Goal: Task Accomplishment & Management: Complete application form

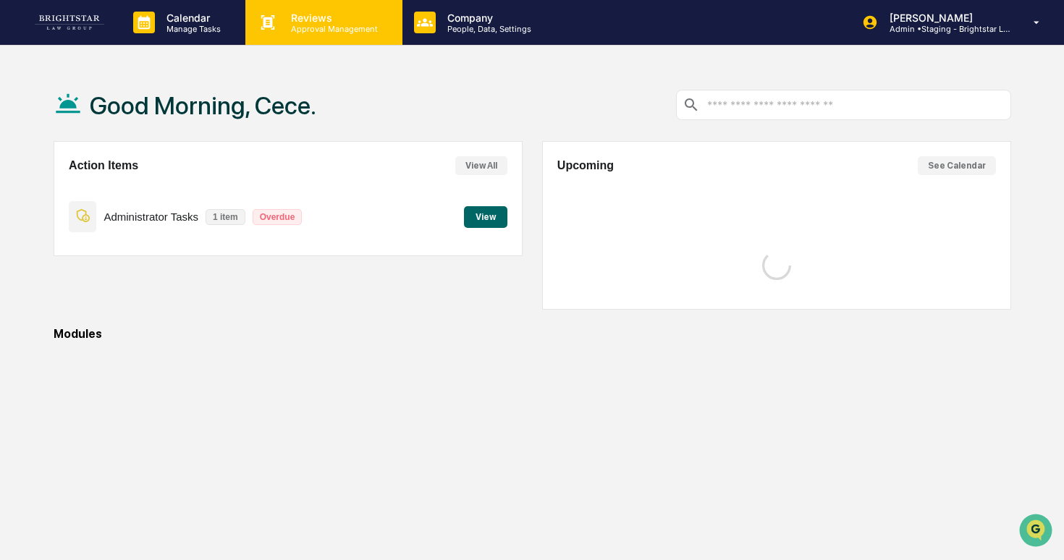
click at [366, 24] on p "Approval Management" at bounding box center [332, 29] width 106 height 10
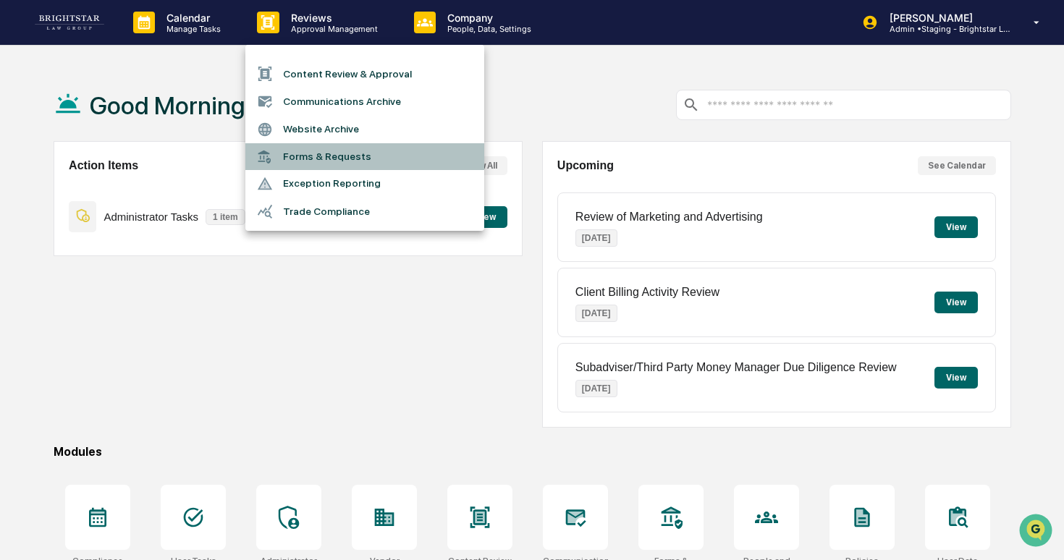
click at [359, 148] on li "Forms & Requests" at bounding box center [364, 156] width 239 height 27
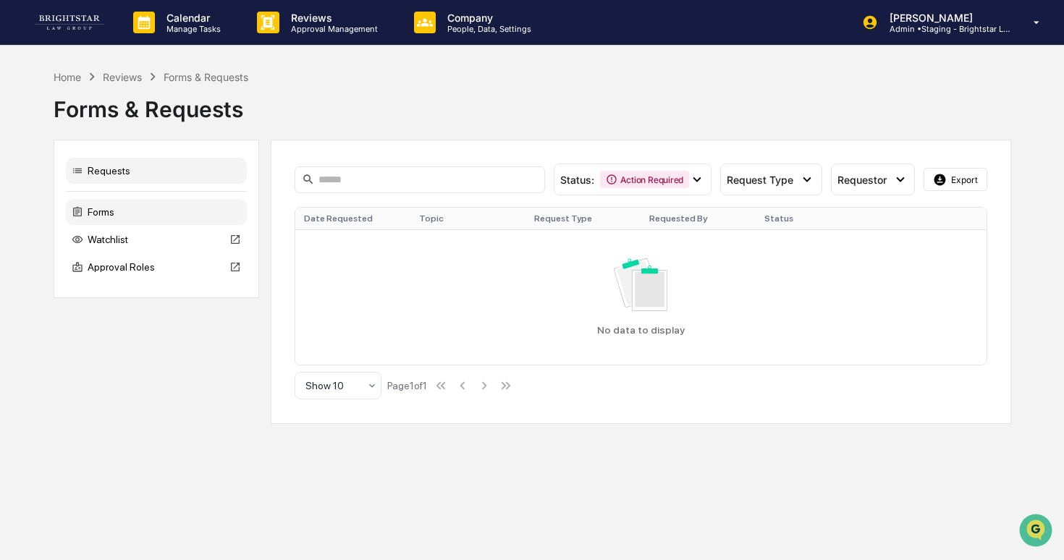
click at [169, 212] on div "Forms" at bounding box center [156, 212] width 181 height 26
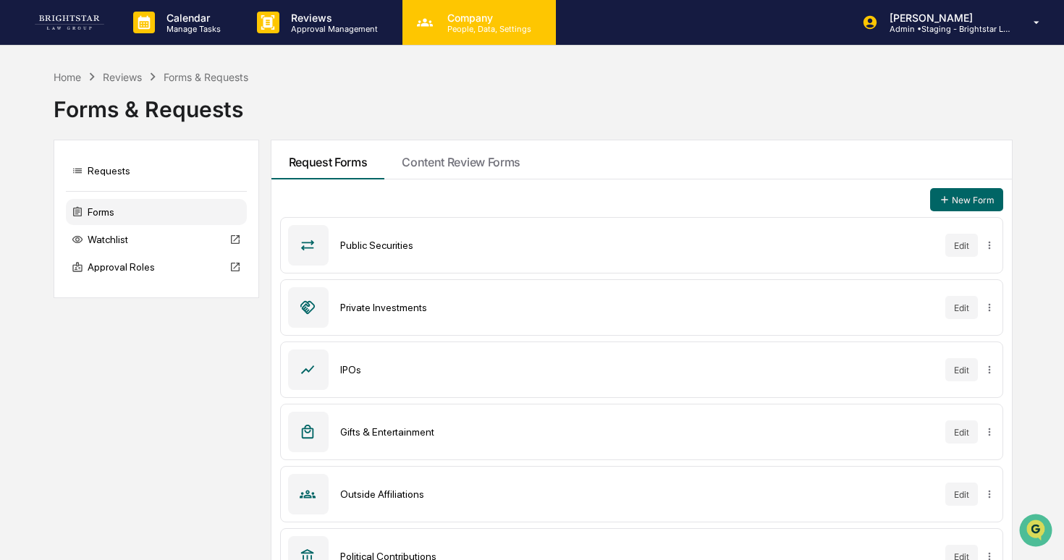
click at [410, 25] on div "Company People, Data, Settings" at bounding box center [477, 23] width 139 height 22
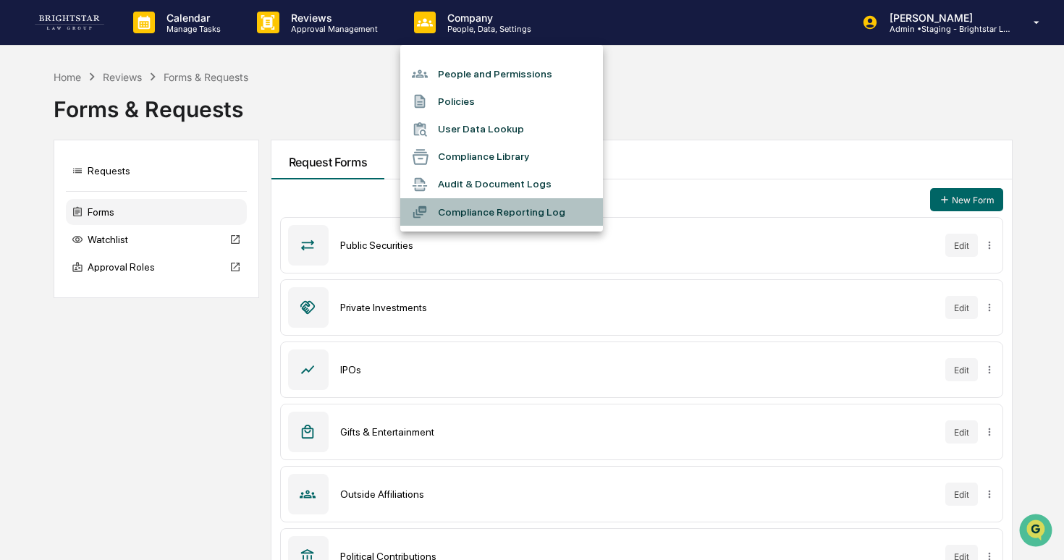
click at [460, 205] on li "Compliance Reporting Log" at bounding box center [501, 212] width 203 height 28
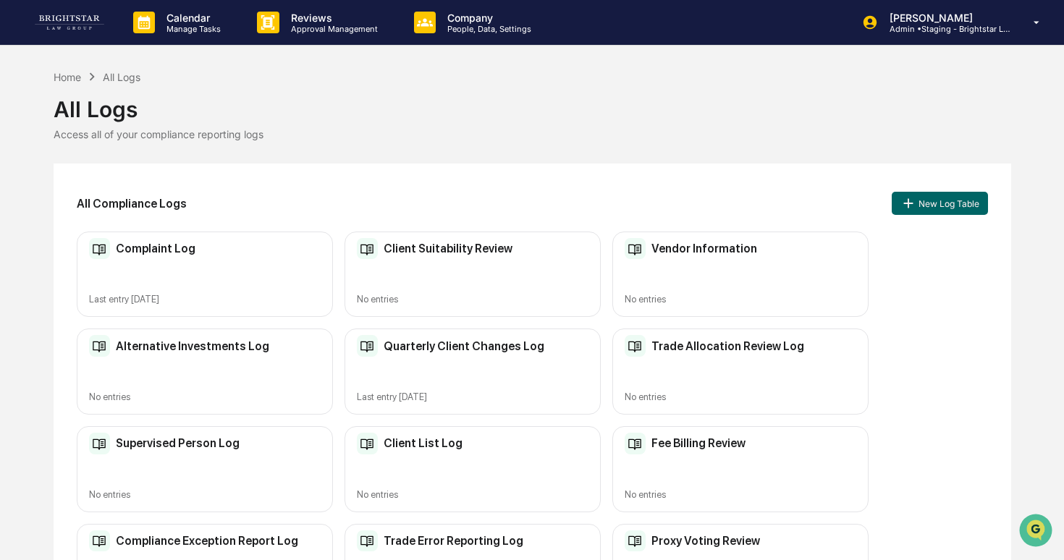
click at [802, 279] on div "Vendor Information No entries" at bounding box center [740, 275] width 256 height 86
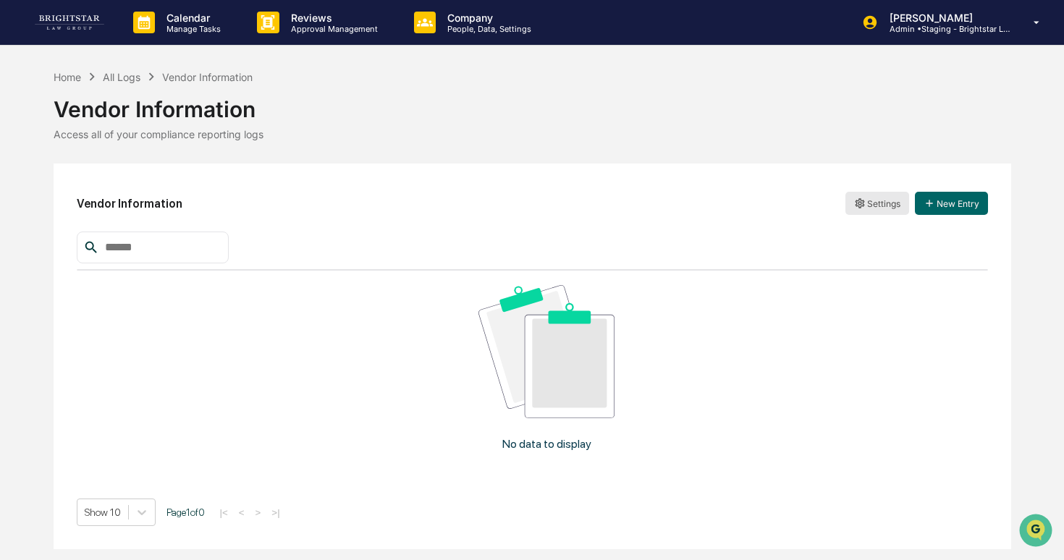
click at [874, 198] on html "Calendar Manage Tasks Reviews Approval Management Company People, Data, Setting…" at bounding box center [532, 280] width 1064 height 560
click at [869, 220] on div "Edit Archive Sync to Accounts" at bounding box center [875, 256] width 125 height 77
click at [868, 222] on div "Edit" at bounding box center [876, 233] width 118 height 23
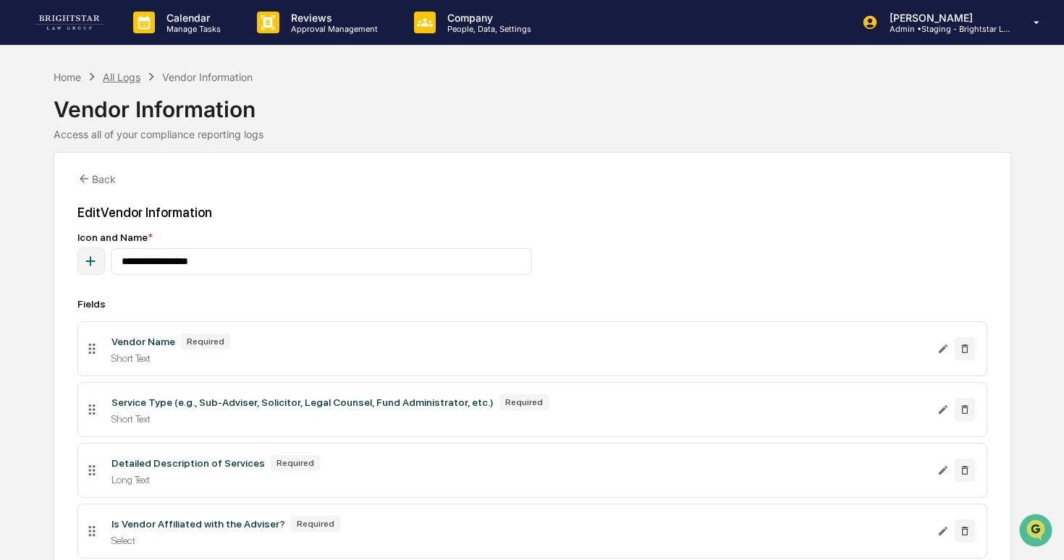
click at [124, 74] on div "All Logs" at bounding box center [122, 77] width 38 height 12
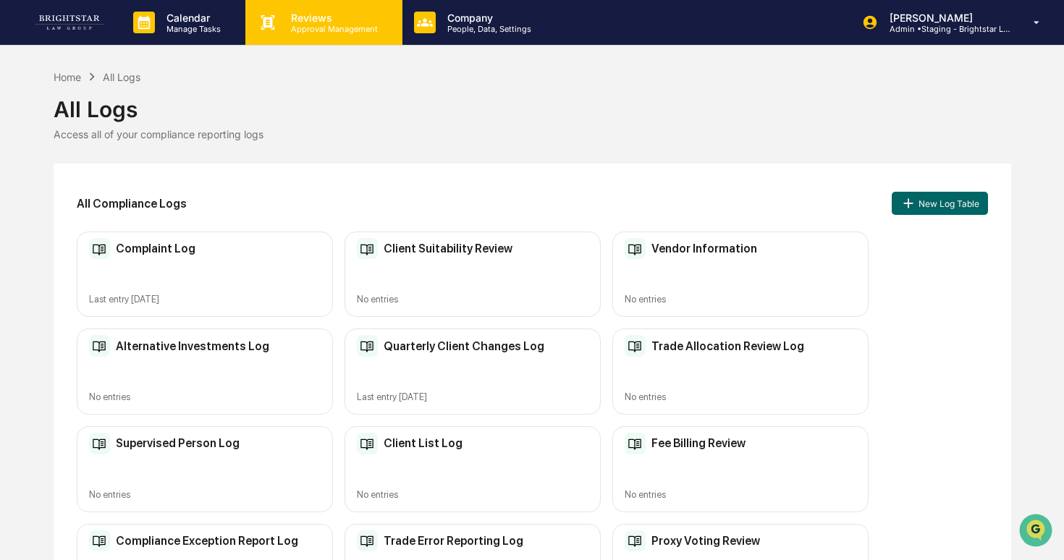
click at [276, 23] on icon at bounding box center [268, 23] width 22 height 22
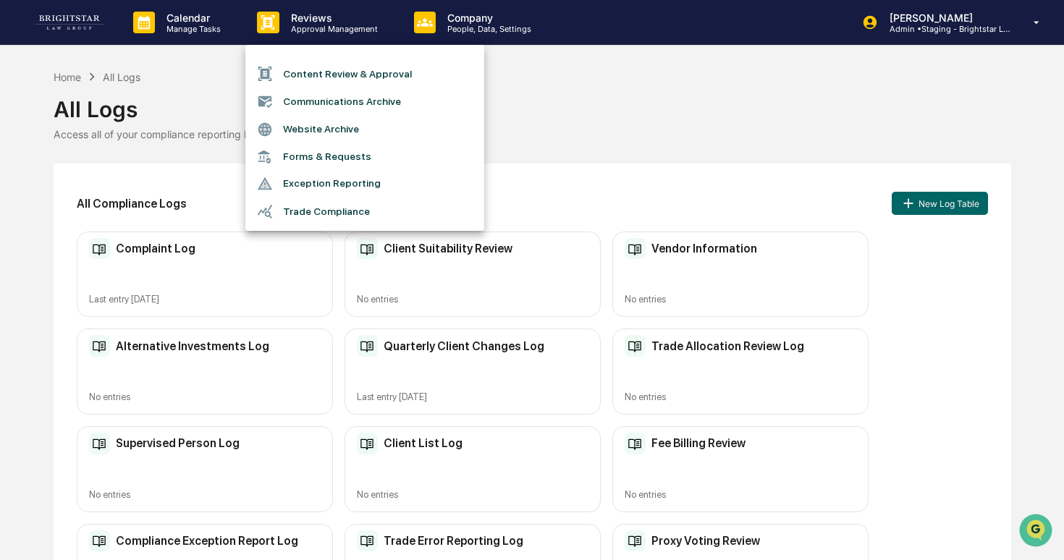
click at [227, 35] on div at bounding box center [532, 280] width 1064 height 560
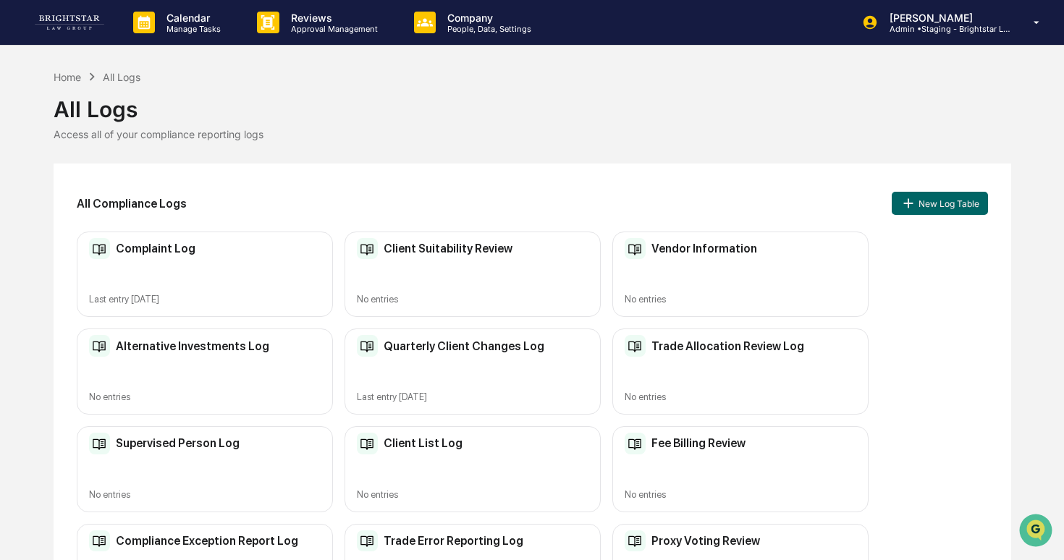
click at [203, 31] on p "Manage Tasks" at bounding box center [191, 29] width 73 height 10
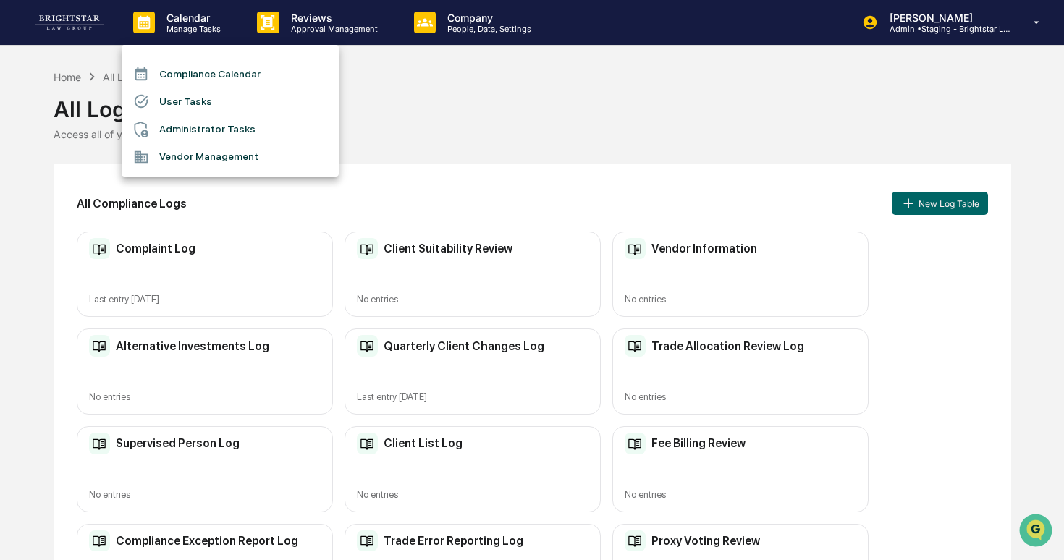
click at [211, 98] on li "User Tasks" at bounding box center [230, 102] width 217 height 28
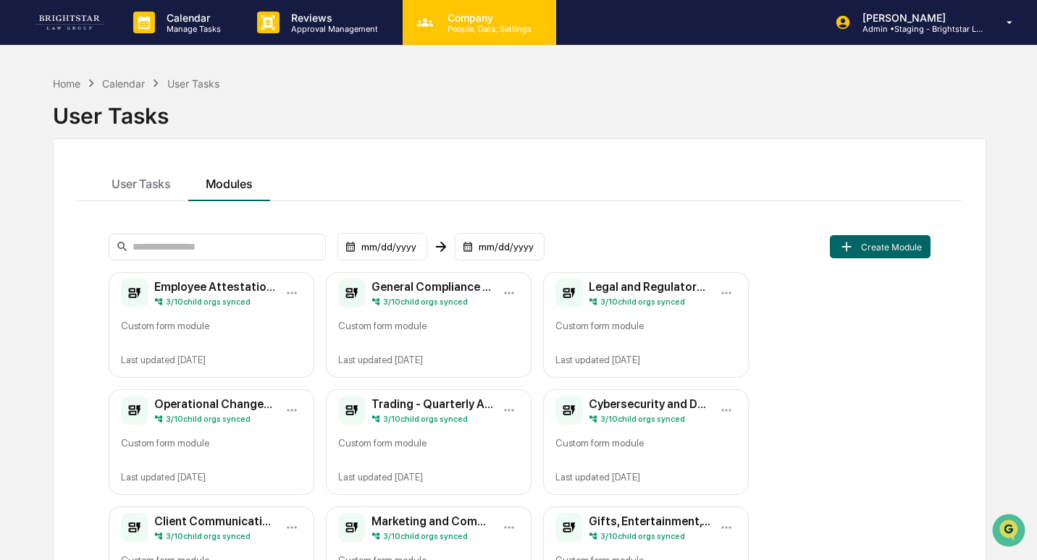
click at [436, 29] on p "People, Data, Settings" at bounding box center [487, 29] width 103 height 10
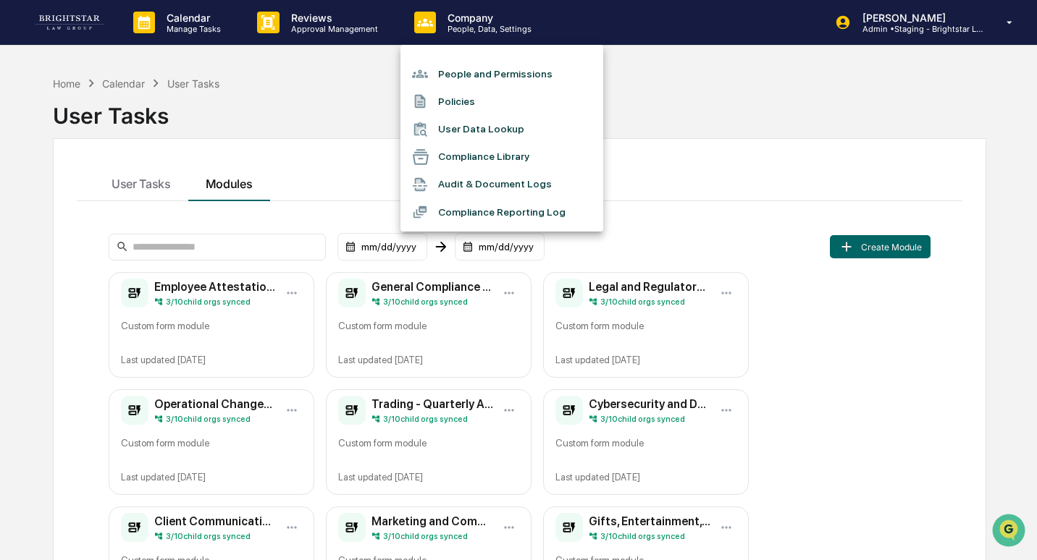
click at [457, 201] on li "Compliance Reporting Log" at bounding box center [501, 212] width 203 height 28
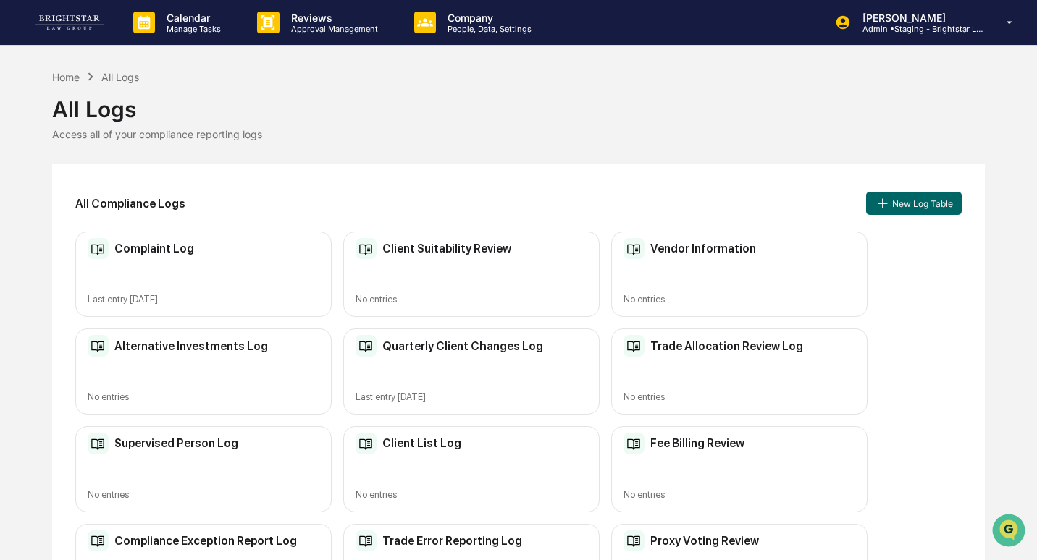
click at [792, 294] on div "No entries" at bounding box center [739, 299] width 232 height 11
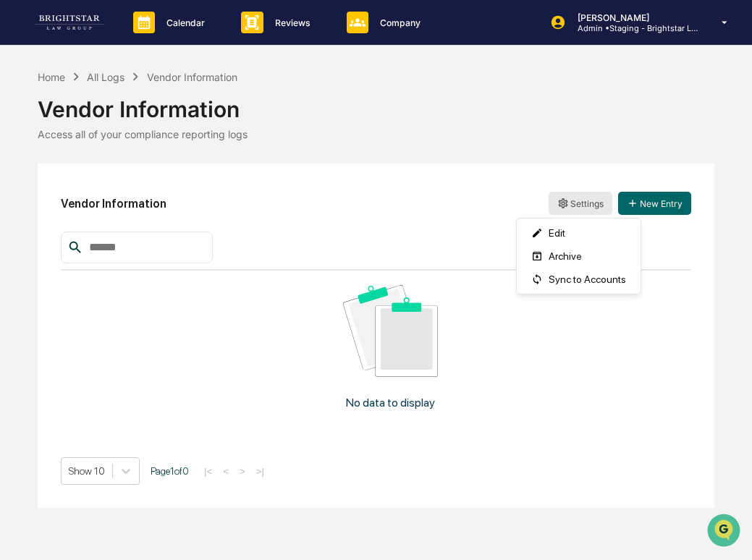
click at [574, 202] on html "Calendar Manage Tasks Reviews Approval Management Company People, Data, Setting…" at bounding box center [376, 280] width 752 height 560
click at [557, 236] on div "Edit" at bounding box center [579, 233] width 118 height 23
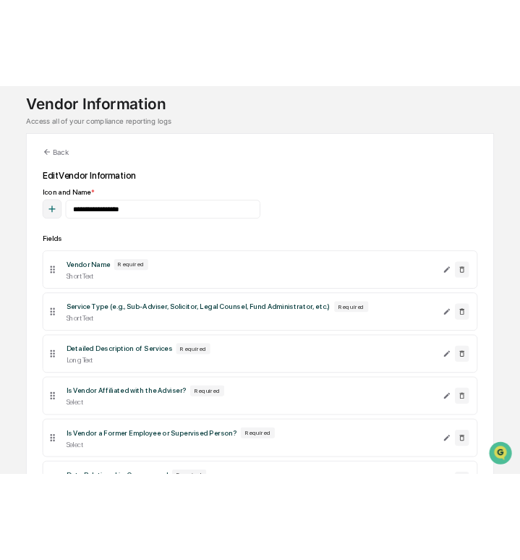
scroll to position [93, 0]
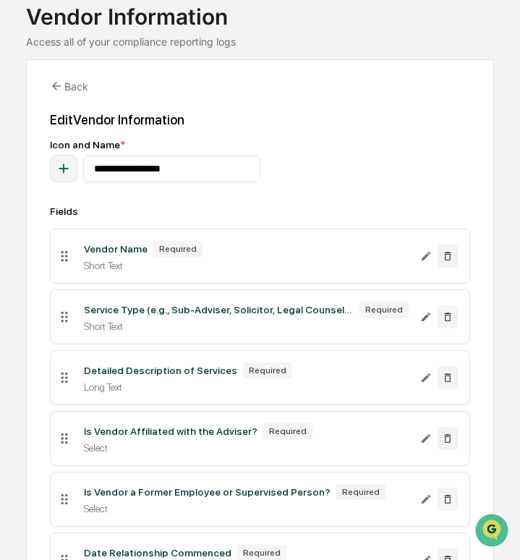
click at [187, 306] on div "Service Type (e.g., Sub-Adviser, Solicitor, Legal Counsel, Fund Administrator, …" at bounding box center [219, 310] width 270 height 12
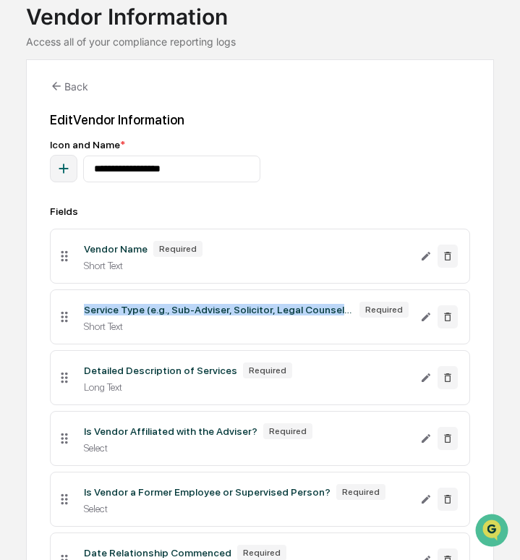
click at [187, 306] on div "Service Type (e.g., Sub-Adviser, Solicitor, Legal Counsel, Fund Administrator, …" at bounding box center [219, 310] width 270 height 12
copy div "Service Type (e.g., Sub-Adviser, Solicitor, Legal Counsel, Fund Administrator, …"
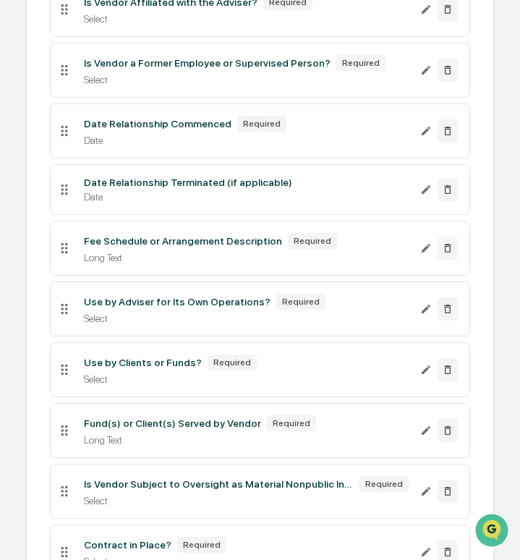
scroll to position [0, 0]
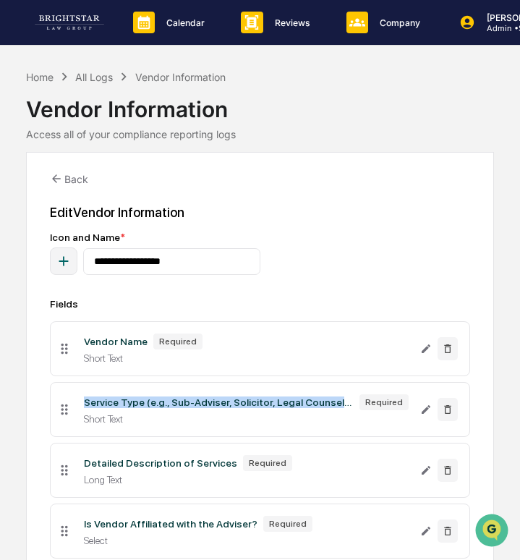
click at [120, 347] on div "Vendor Name" at bounding box center [116, 342] width 64 height 12
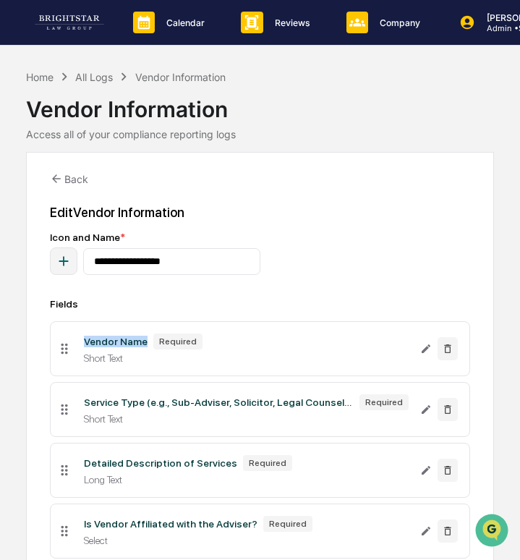
click at [120, 347] on div "Vendor Name" at bounding box center [116, 342] width 64 height 12
copy div "Vendor Name"
click at [136, 400] on div "Service Type (e.g., Sub-Adviser, Solicitor, Legal Counsel, Fund Administrator, …" at bounding box center [219, 403] width 270 height 12
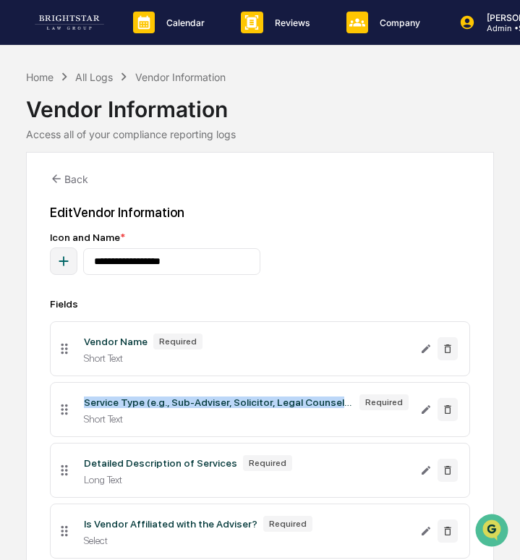
click at [136, 400] on div "Service Type (e.g., Sub-Adviser, Solicitor, Legal Counsel, Fund Administrator, …" at bounding box center [219, 403] width 270 height 12
copy div "Service Type (e.g., Sub-Adviser, Solicitor, Legal Counsel, Fund Administrator, …"
click at [109, 468] on div "Detailed Description of Services" at bounding box center [160, 464] width 153 height 12
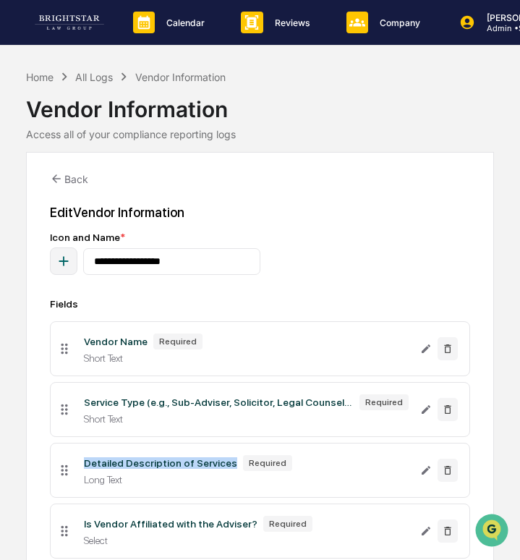
click at [109, 468] on div "Detailed Description of Services" at bounding box center [160, 464] width 153 height 12
copy div "Detailed Description of Services"
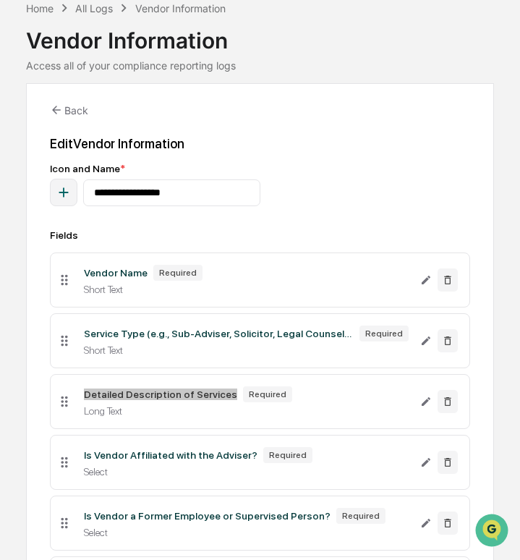
scroll to position [70, 0]
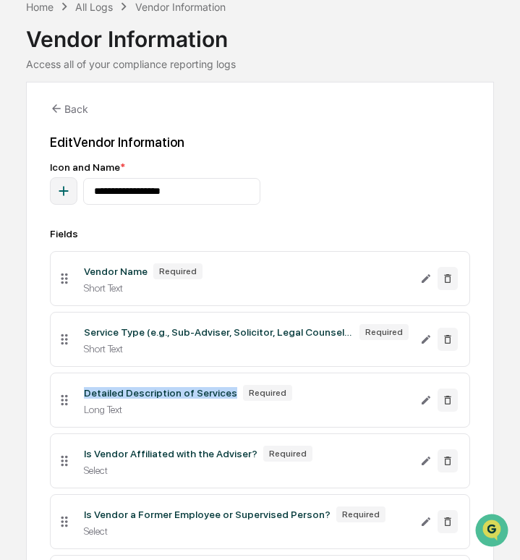
click at [174, 450] on div "Is Vendor Affiliated with the Adviser?" at bounding box center [171, 454] width 174 height 12
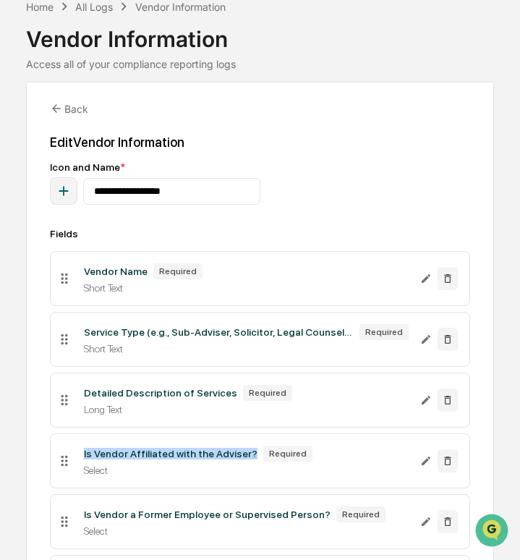
copy div "Is Vendor Affiliated with the Adviser?"
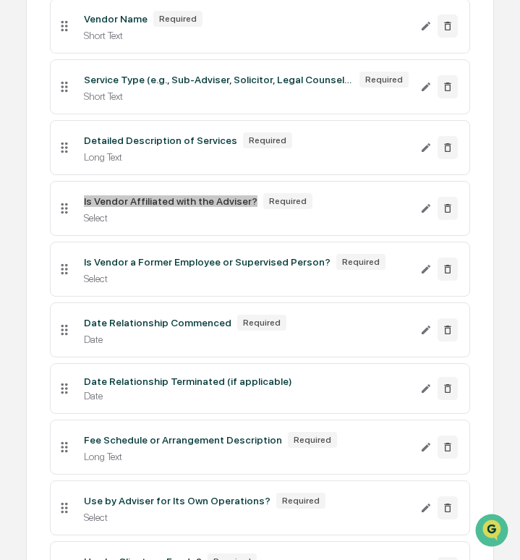
scroll to position [333, 0]
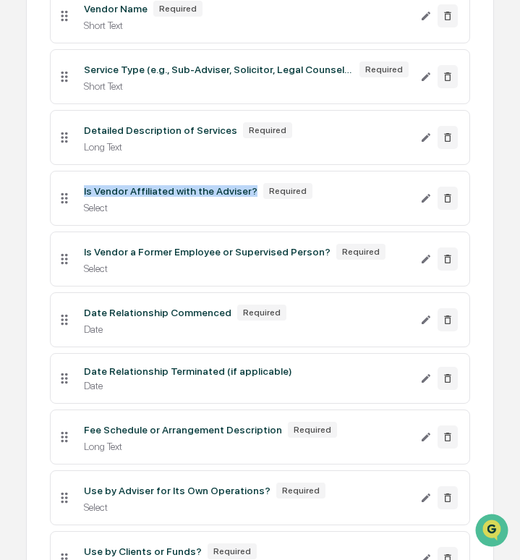
click at [127, 248] on div "Is Vendor a Former Employee or Supervised Person?" at bounding box center [207, 252] width 247 height 12
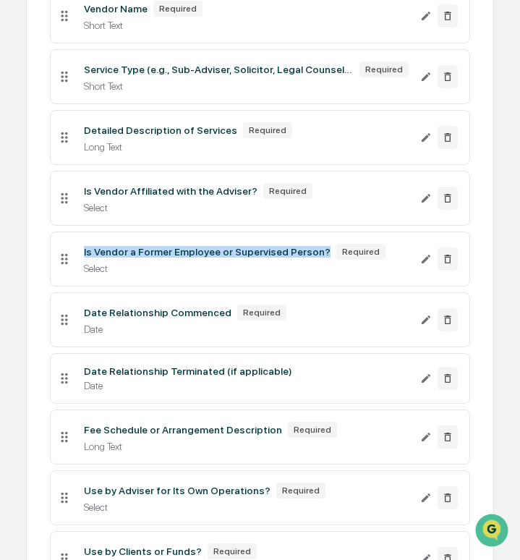
click at [127, 248] on div "Is Vendor a Former Employee or Supervised Person?" at bounding box center [207, 252] width 247 height 12
copy div "Is Vendor a Former Employee or Supervised Person?"
click at [178, 317] on div "Date Relationship Commenced" at bounding box center [158, 313] width 148 height 12
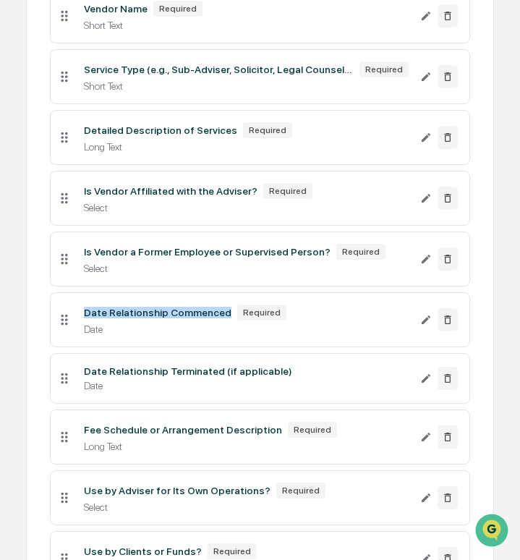
click at [178, 317] on div "Date Relationship Commenced" at bounding box center [158, 313] width 148 height 12
copy div "Date Relationship Commenced"
click at [211, 371] on div "Date Relationship Terminated (if applicable)" at bounding box center [188, 372] width 208 height 12
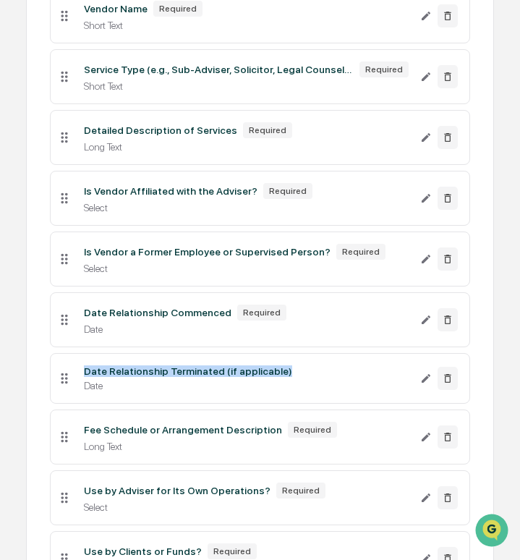
copy div "Date Relationship Terminated (if applicable)"
click at [166, 433] on div "Fee Schedule or Arrangement Description" at bounding box center [183, 430] width 198 height 12
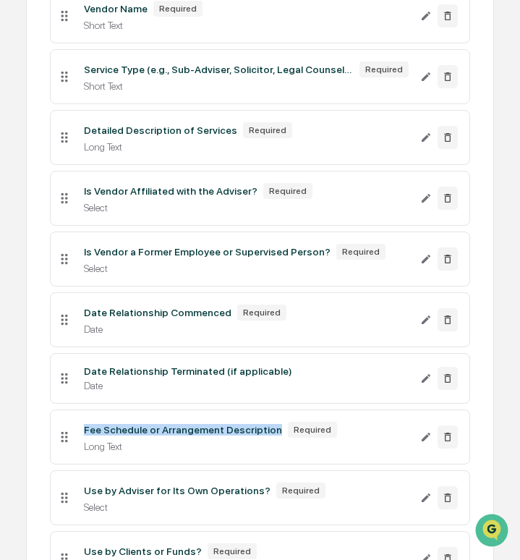
click at [166, 433] on div "Fee Schedule or Arrangement Description" at bounding box center [183, 430] width 198 height 12
copy div "Fee Schedule or Arrangement Description"
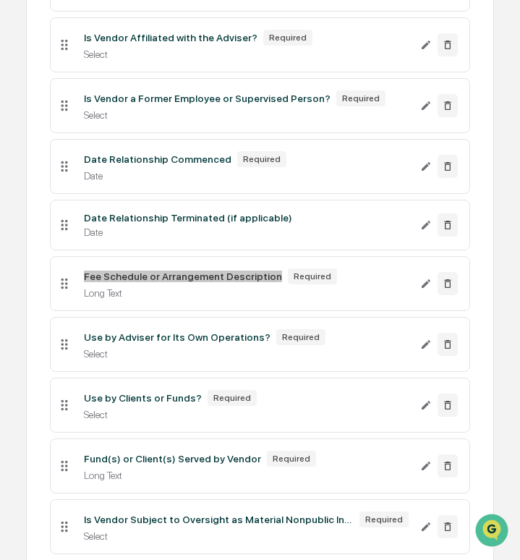
scroll to position [503, 0]
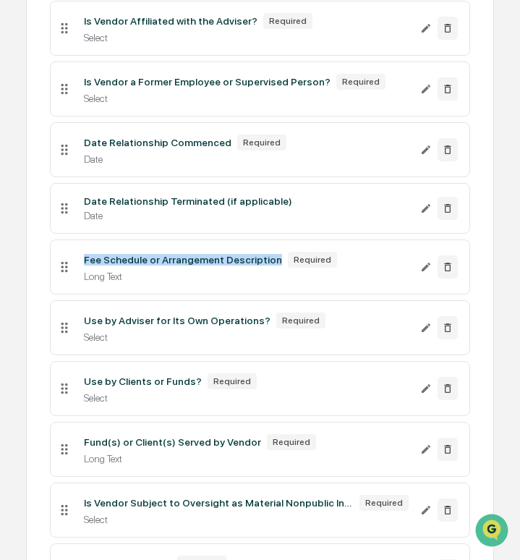
click at [169, 320] on div "Use by Adviser for Its Own Operations?" at bounding box center [177, 321] width 187 height 12
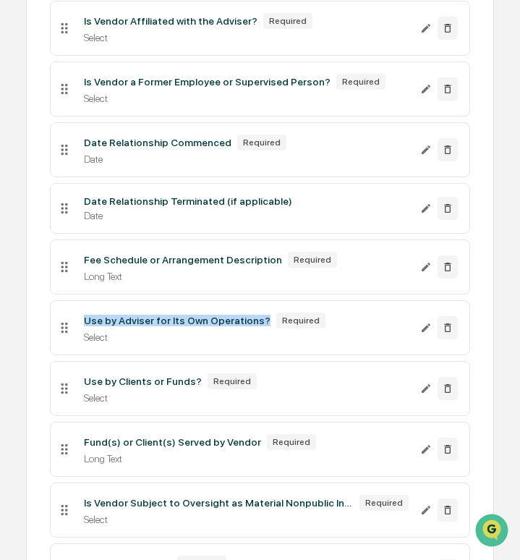
copy div "Use by Adviser for Its Own Operations?"
click at [162, 387] on div "Use by Clients or Funds?" at bounding box center [143, 382] width 118 height 12
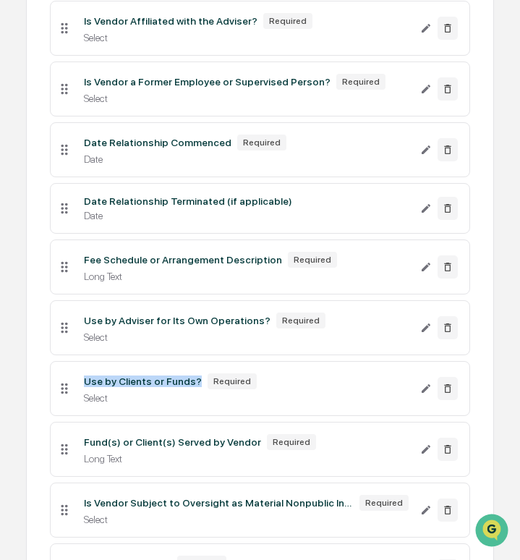
click at [162, 387] on div "Use by Clients or Funds?" at bounding box center [143, 382] width 118 height 12
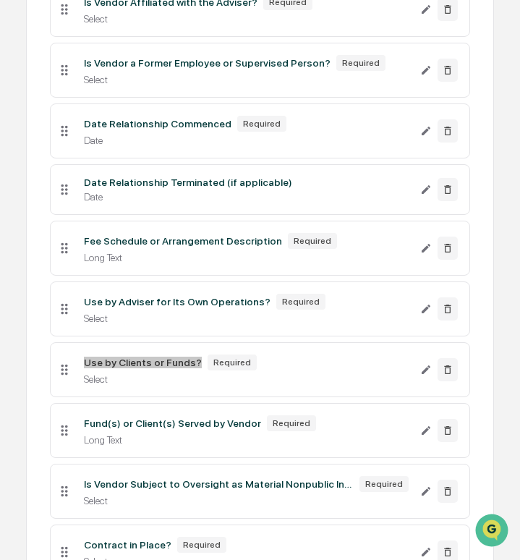
scroll to position [580, 0]
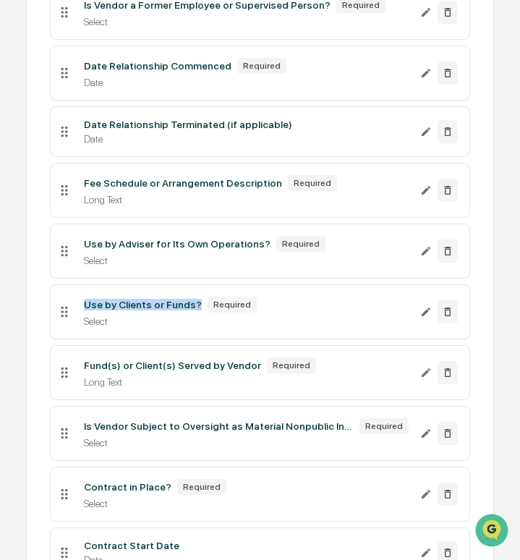
click at [164, 371] on div "Fund(s) or Client(s) Served by Vendor" at bounding box center [172, 366] width 177 height 12
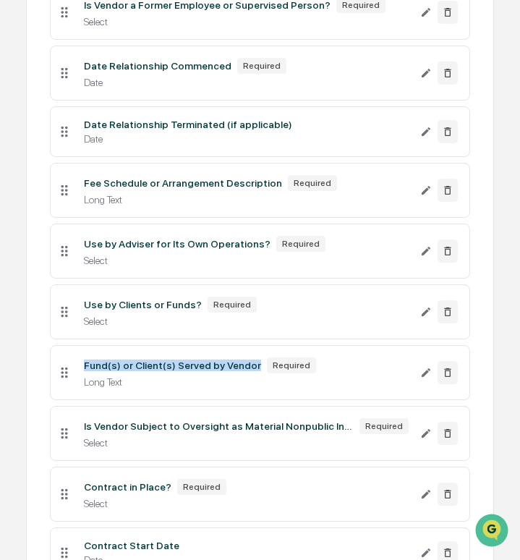
click at [164, 371] on div "Fund(s) or Client(s) Served by Vendor" at bounding box center [172, 366] width 177 height 12
click at [186, 430] on div "Is Vendor Subject to Oversight as Material Nonpublic Info Provider?" at bounding box center [219, 427] width 270 height 12
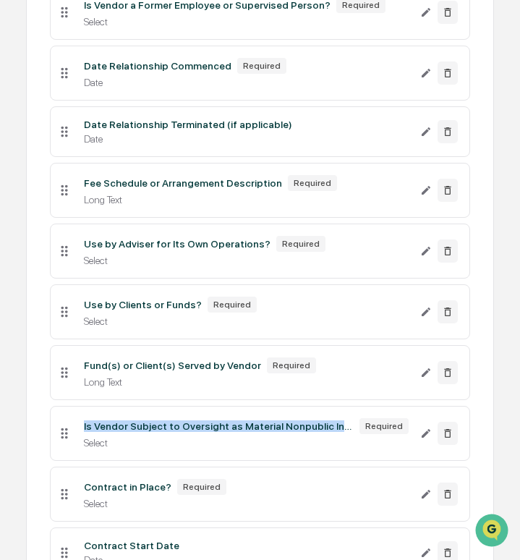
click at [186, 430] on div "Is Vendor Subject to Oversight as Material Nonpublic Info Provider?" at bounding box center [219, 427] width 270 height 12
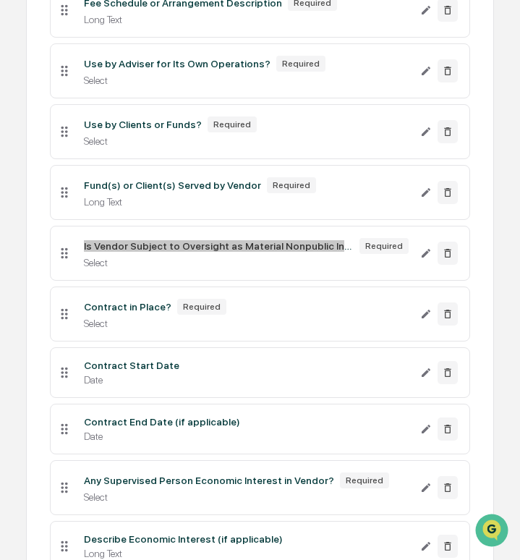
scroll to position [770, 0]
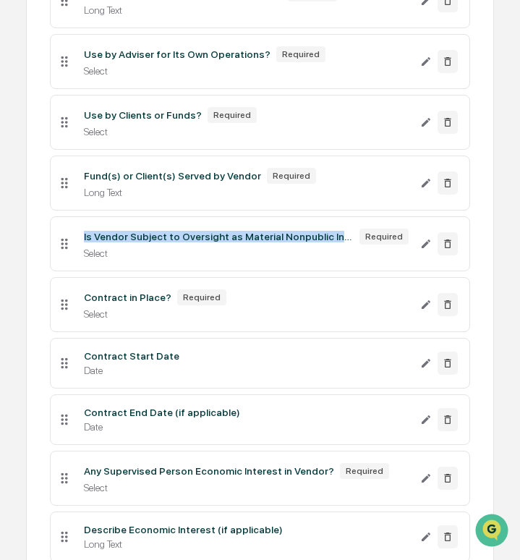
click at [128, 296] on div "Contract in Place? Required" at bounding box center [246, 298] width 325 height 16
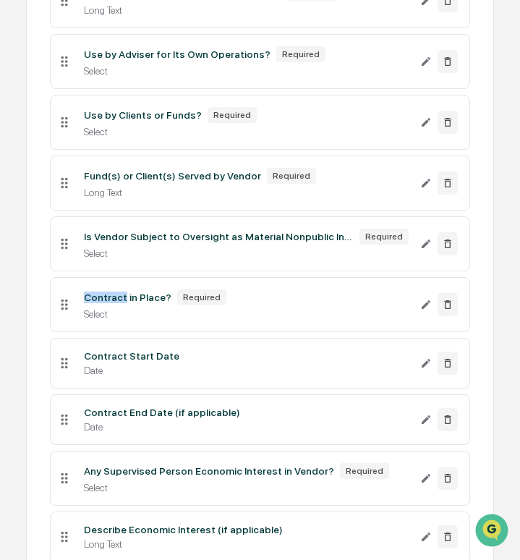
click at [128, 296] on div "Contract in Place? Required" at bounding box center [246, 298] width 325 height 16
click at [109, 362] on div "Contract Start Date" at bounding box center [132, 356] width 96 height 12
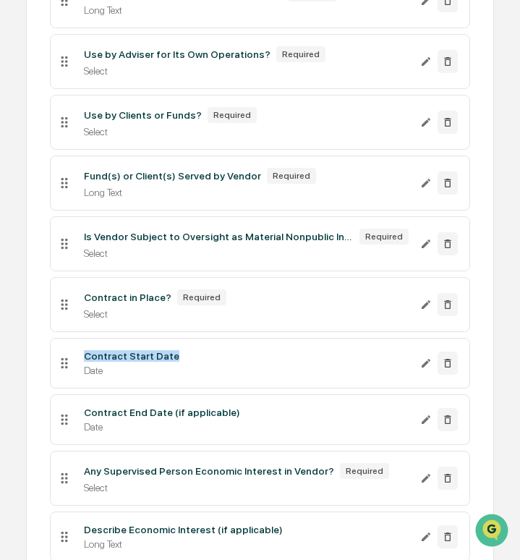
click at [186, 416] on div "Contract End Date (if applicable)" at bounding box center [162, 413] width 156 height 12
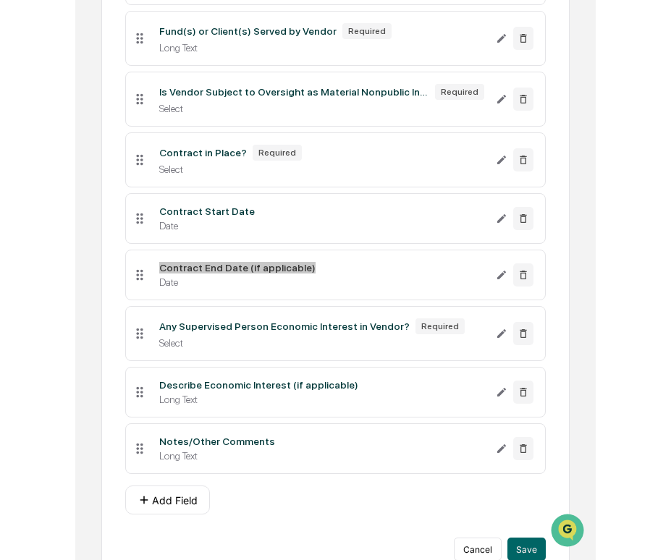
scroll to position [948, 0]
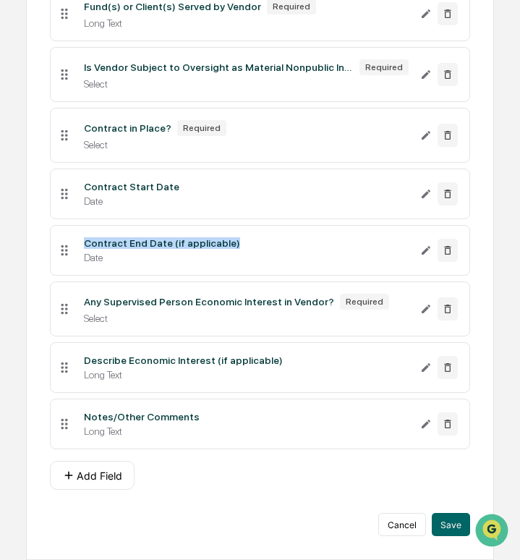
click at [146, 289] on li "Any Supervised Person Economic Interest in Vendor? Required Select" at bounding box center [260, 309] width 421 height 55
click at [146, 294] on div "Any Supervised Person Economic Interest in Vendor? Required" at bounding box center [246, 302] width 325 height 16
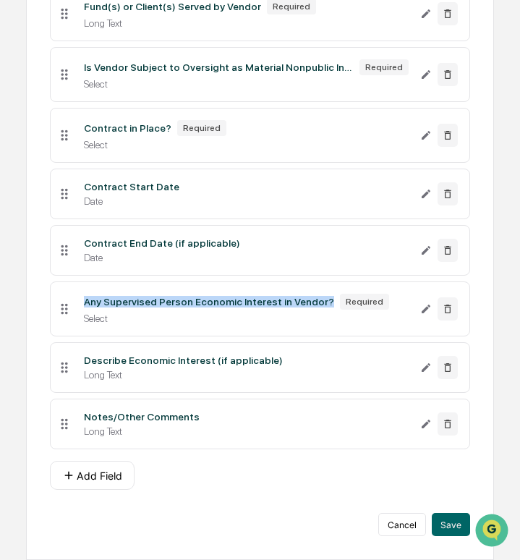
click at [146, 294] on div "Any Supervised Person Economic Interest in Vendor? Required" at bounding box center [246, 302] width 325 height 16
click at [257, 363] on div "Describe Economic Interest (if applicable)" at bounding box center [183, 361] width 199 height 12
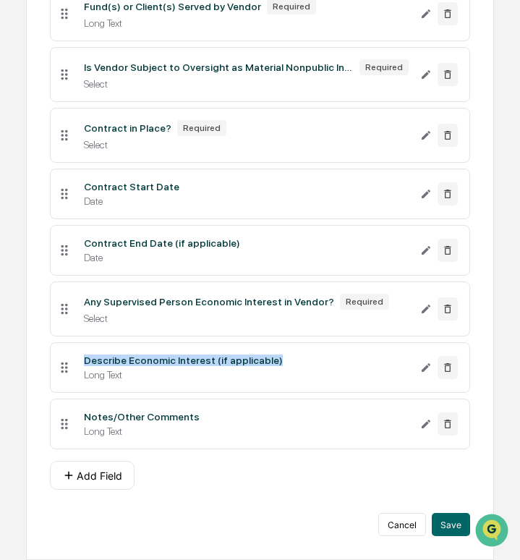
click at [257, 363] on div "Describe Economic Interest (if applicable)" at bounding box center [183, 361] width 199 height 12
click at [159, 420] on div "Notes/Other Comments" at bounding box center [142, 417] width 116 height 12
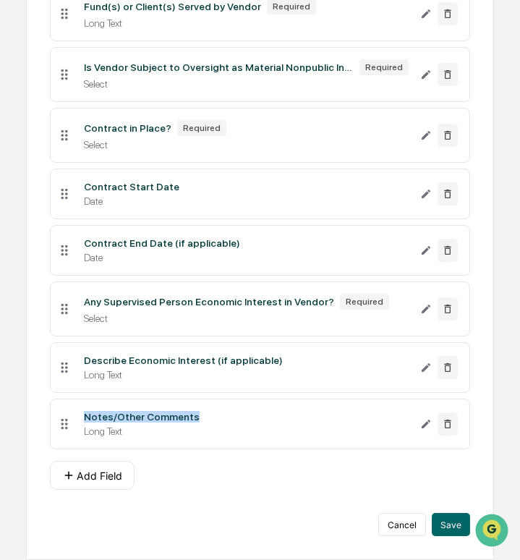
click at [159, 420] on div "Notes/Other Comments" at bounding box center [142, 417] width 116 height 12
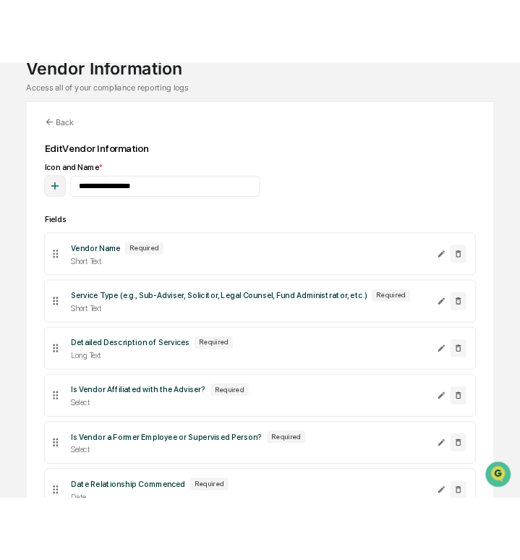
scroll to position [0, 0]
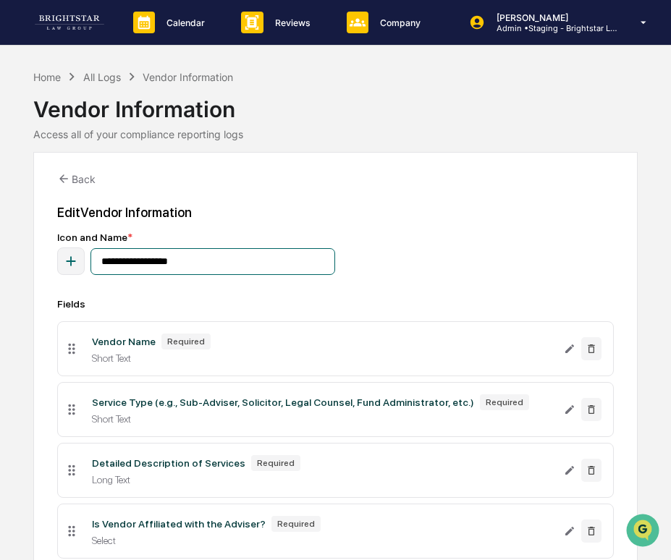
click at [182, 269] on input "**********" at bounding box center [212, 261] width 245 height 27
click at [153, 336] on div "Vendor Name Required" at bounding box center [322, 342] width 460 height 16
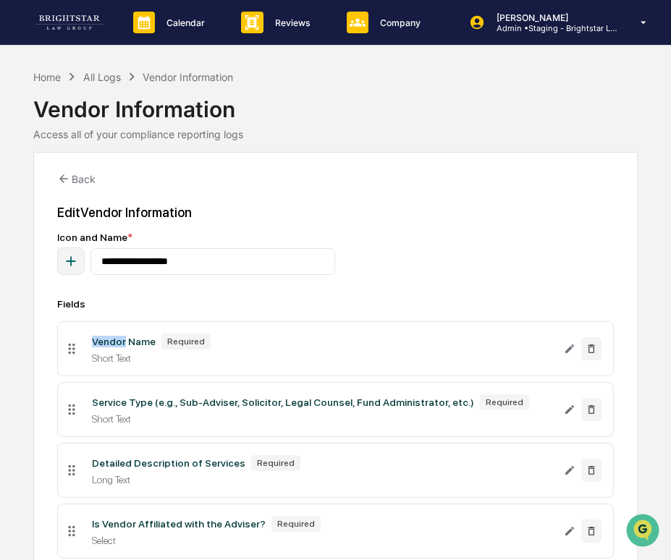
click at [153, 336] on div "Vendor Name Required" at bounding box center [322, 342] width 460 height 16
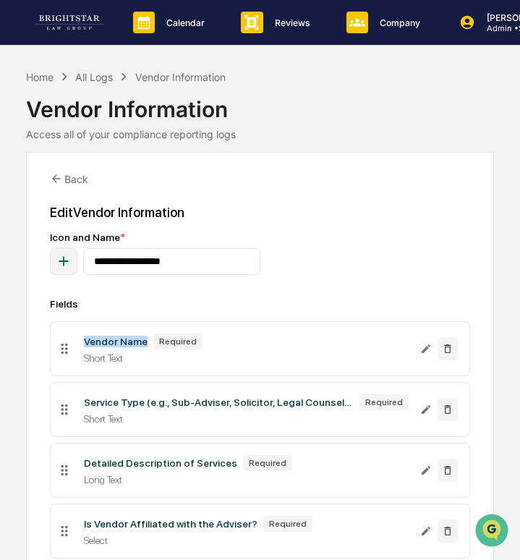
click at [206, 403] on div "Service Type (e.g., Sub-Adviser, Solicitor, Legal Counsel, Fund Administrator, …" at bounding box center [219, 403] width 270 height 12
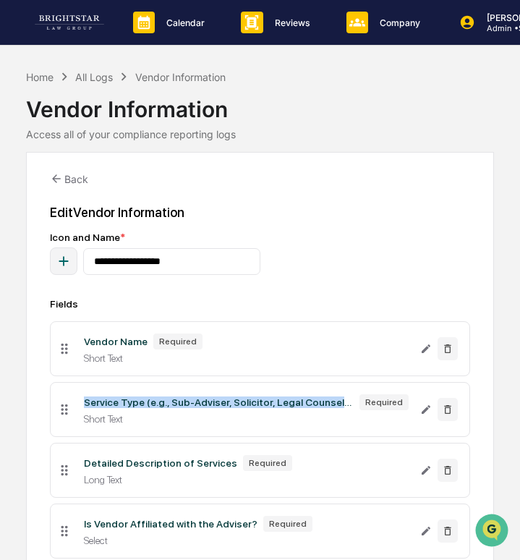
click at [206, 403] on div "Service Type (e.g., Sub-Adviser, Solicitor, Legal Counsel, Fund Administrator, …" at bounding box center [219, 403] width 270 height 12
click at [161, 465] on div "Detailed Description of Services" at bounding box center [160, 464] width 153 height 12
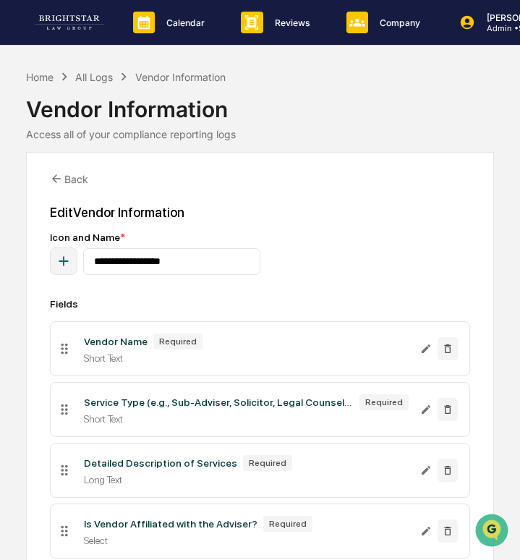
click at [161, 465] on div "Detailed Description of Services" at bounding box center [160, 464] width 153 height 12
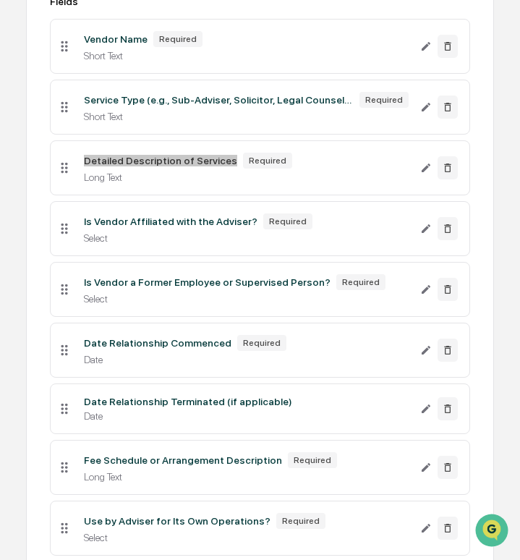
scroll to position [319, 0]
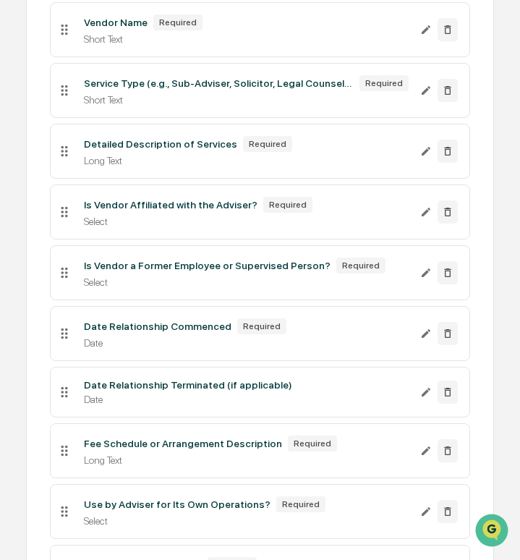
click at [163, 206] on div "Is Vendor Affiliated with the Adviser?" at bounding box center [171, 205] width 174 height 12
click at [223, 261] on div "Is Vendor a Former Employee or Supervised Person? Required" at bounding box center [246, 266] width 325 height 16
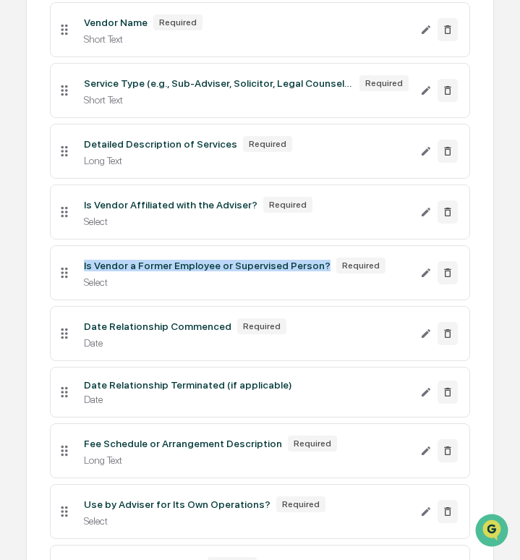
click at [223, 261] on div "Is Vendor a Former Employee or Supervised Person? Required" at bounding box center [246, 266] width 325 height 16
click at [185, 328] on div "Date Relationship Commenced" at bounding box center [158, 327] width 148 height 12
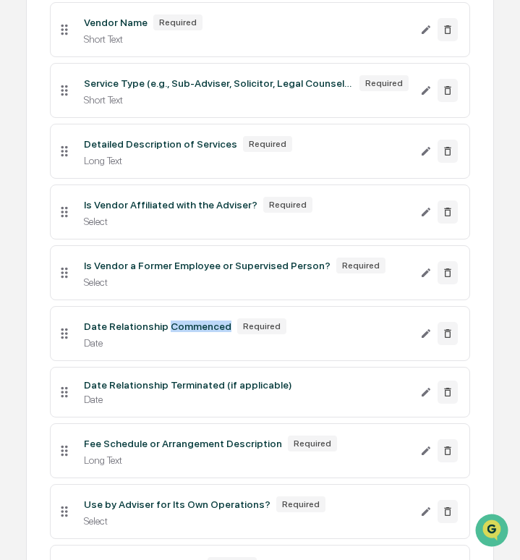
click at [185, 328] on div "Date Relationship Commenced" at bounding box center [158, 327] width 148 height 12
click at [161, 386] on div "Date Relationship Terminated (if applicable)" at bounding box center [188, 385] width 208 height 12
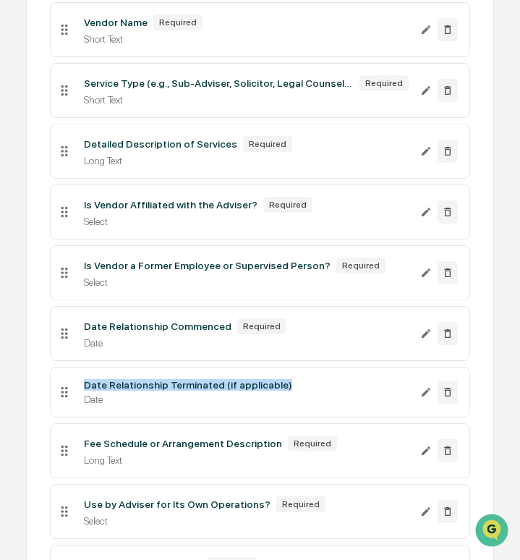
click at [161, 386] on div "Date Relationship Terminated (if applicable)" at bounding box center [188, 385] width 208 height 12
click at [136, 444] on div "Fee Schedule or Arrangement Description" at bounding box center [183, 444] width 198 height 12
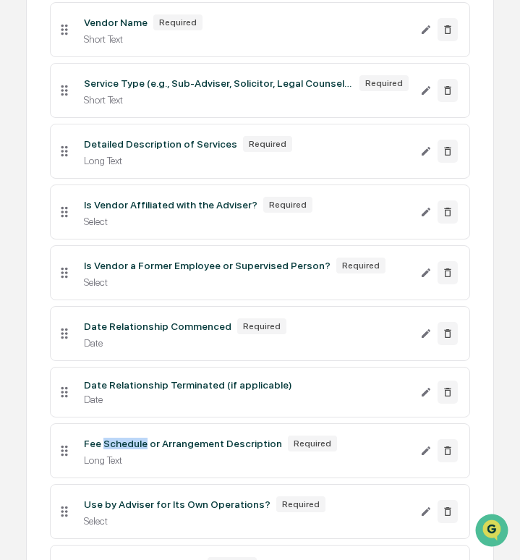
click at [136, 444] on div "Fee Schedule or Arrangement Description" at bounding box center [183, 444] width 198 height 12
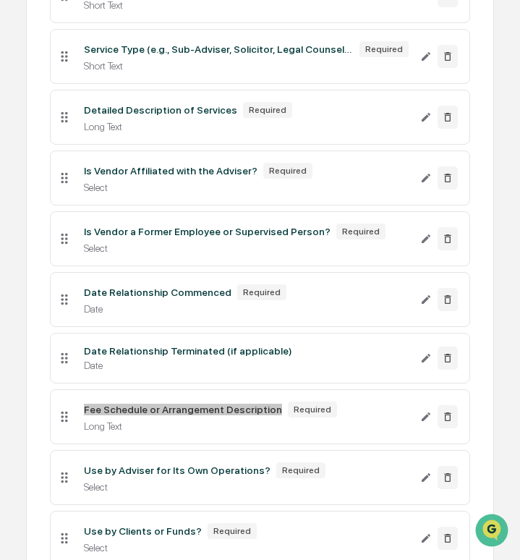
scroll to position [367, 0]
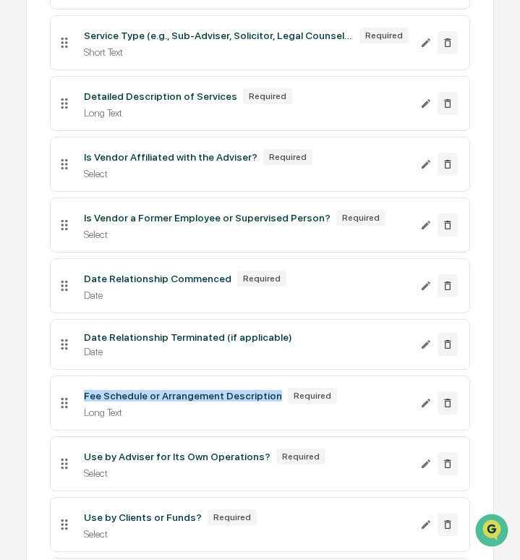
click at [139, 456] on div "Use by Adviser for Its Own Operations?" at bounding box center [177, 457] width 187 height 12
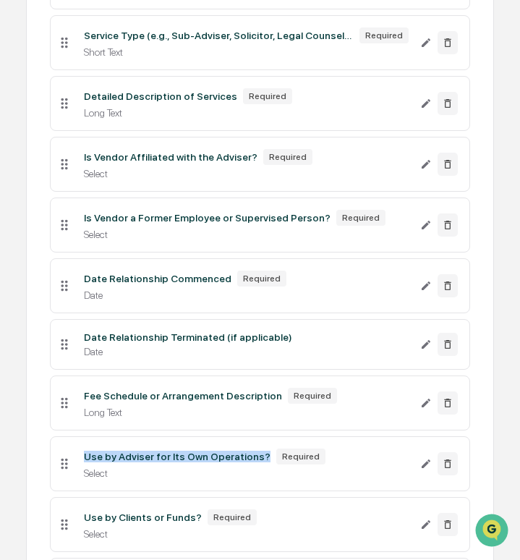
click at [139, 456] on div "Use by Adviser for Its Own Operations?" at bounding box center [177, 457] width 187 height 12
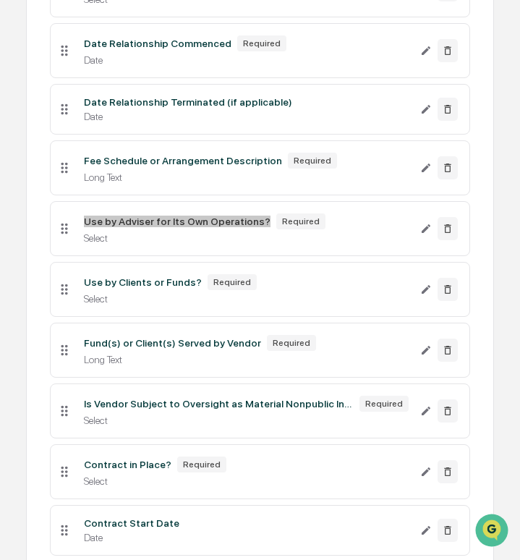
scroll to position [662, 0]
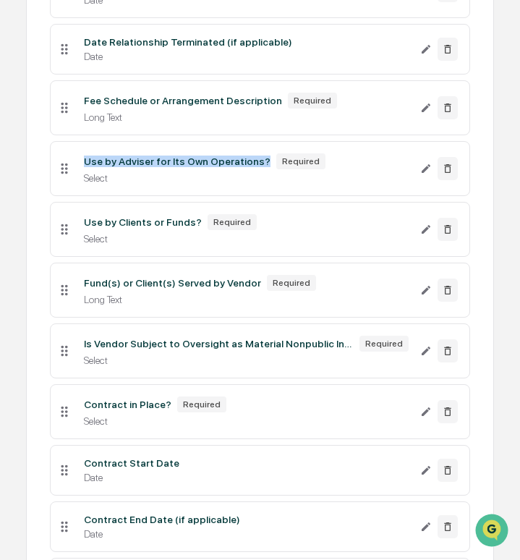
click at [140, 222] on div "Use by Clients or Funds?" at bounding box center [143, 222] width 118 height 12
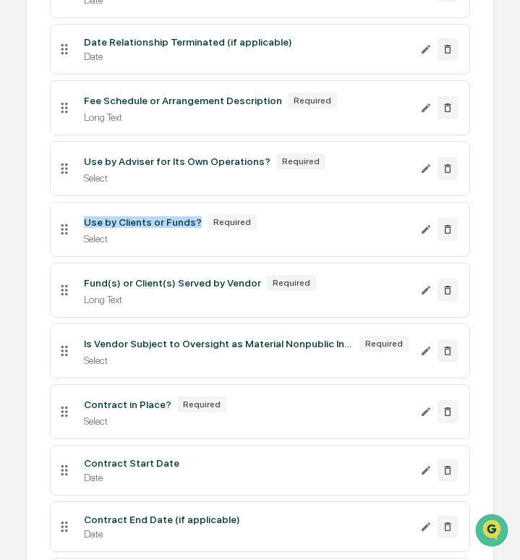
click at [146, 288] on div "Fund(s) or Client(s) Served by Vendor" at bounding box center [172, 283] width 177 height 12
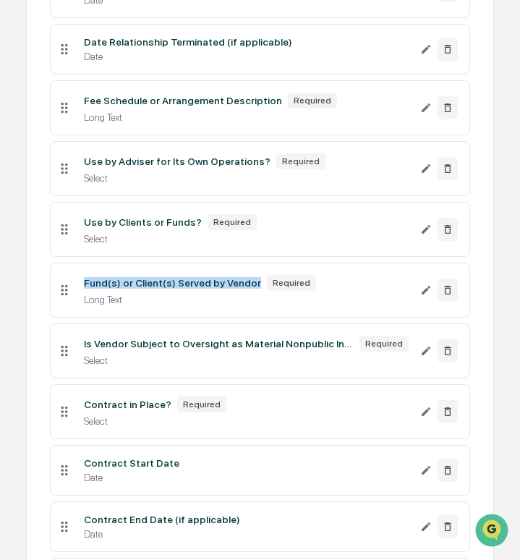
click at [146, 288] on div "Fund(s) or Client(s) Served by Vendor" at bounding box center [172, 283] width 177 height 12
click at [162, 350] on div "Is Vendor Subject to Oversight as Material Nonpublic Info Provider?" at bounding box center [219, 344] width 270 height 12
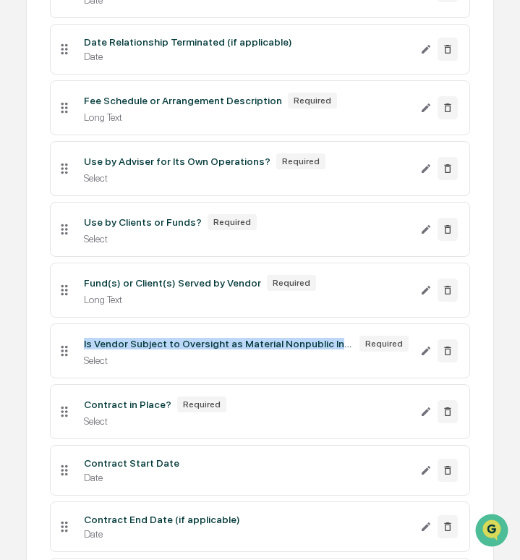
click at [121, 401] on li "Contract in Place? Required Select" at bounding box center [260, 411] width 421 height 55
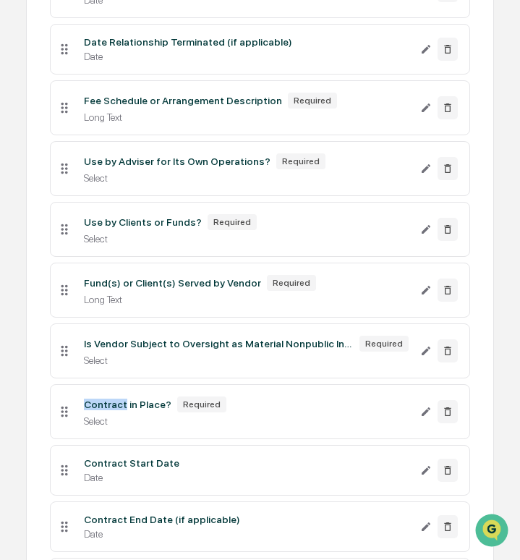
click at [121, 401] on li "Contract in Place? Required Select" at bounding box center [260, 411] width 421 height 55
click at [93, 468] on div "Contract Start Date" at bounding box center [132, 464] width 96 height 12
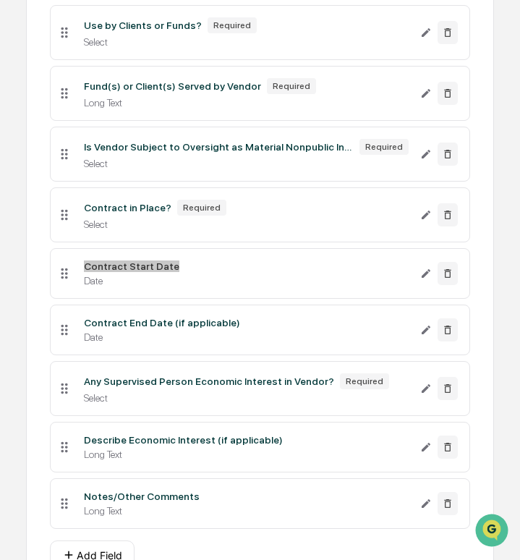
scroll to position [948, 0]
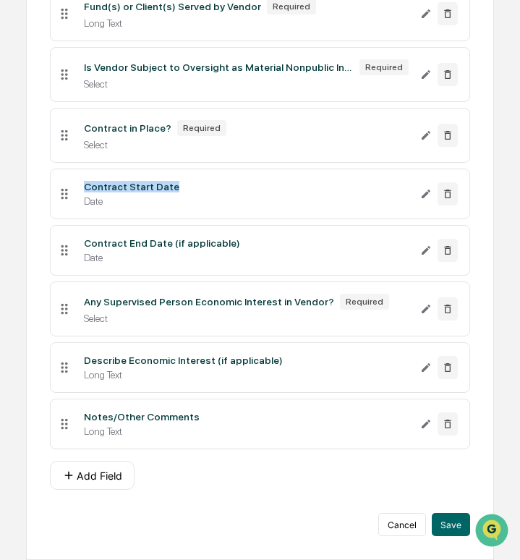
click at [161, 240] on div "Contract End Date (if applicable)" at bounding box center [162, 243] width 156 height 12
click at [148, 298] on div "Any Supervised Person Economic Interest in Vendor?" at bounding box center [209, 302] width 250 height 12
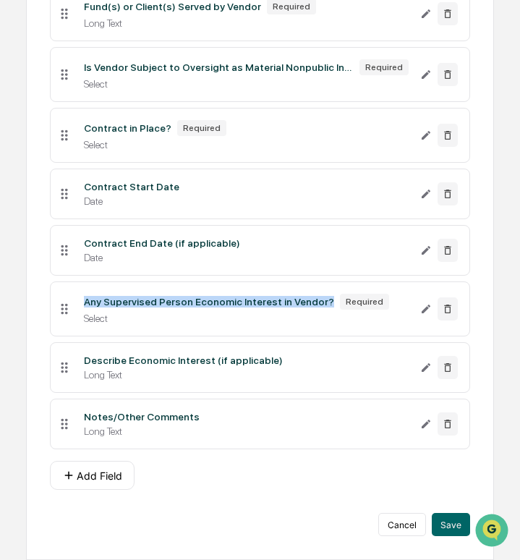
click at [148, 298] on div "Any Supervised Person Economic Interest in Vendor?" at bounding box center [209, 302] width 250 height 12
click at [205, 362] on div "Describe Economic Interest (if applicable)" at bounding box center [183, 361] width 199 height 12
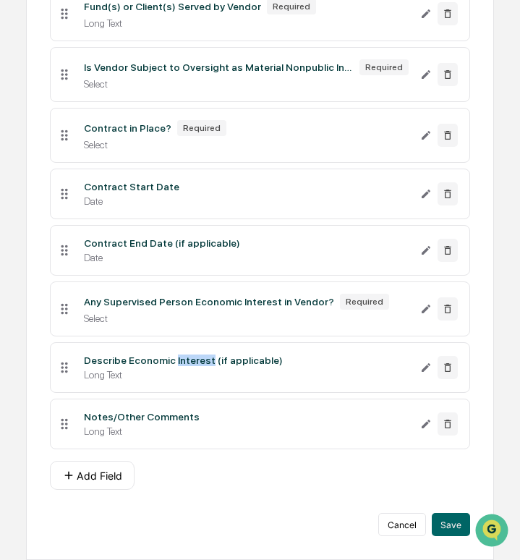
click at [205, 362] on div "Describe Economic Interest (if applicable)" at bounding box center [183, 361] width 199 height 12
click at [135, 413] on div "Notes/Other Comments" at bounding box center [142, 417] width 116 height 12
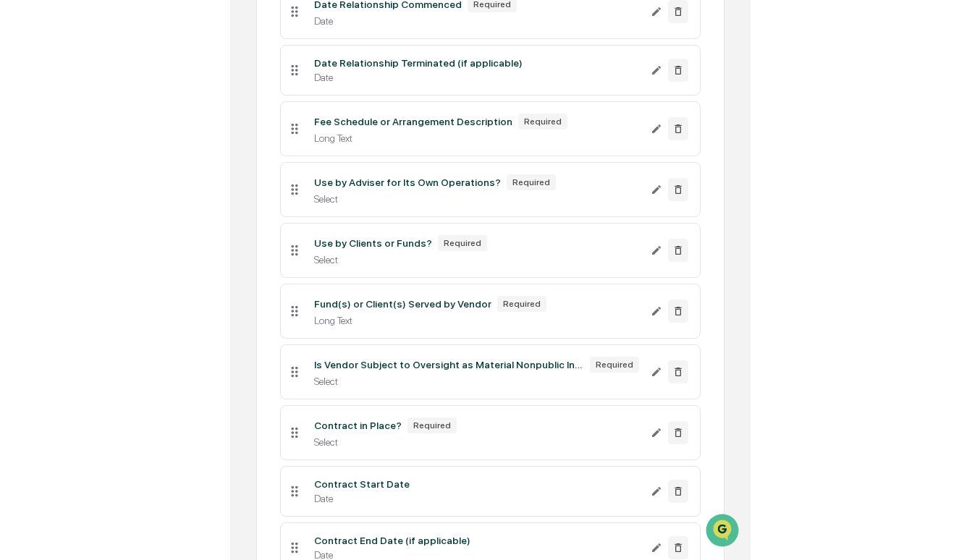
scroll to position [0, 0]
